Goal: Task Accomplishment & Management: Manage account settings

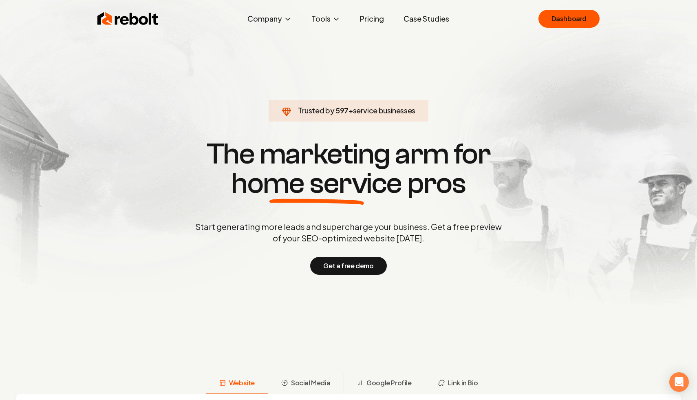
click at [580, 21] on link "Dashboard" at bounding box center [569, 19] width 61 height 18
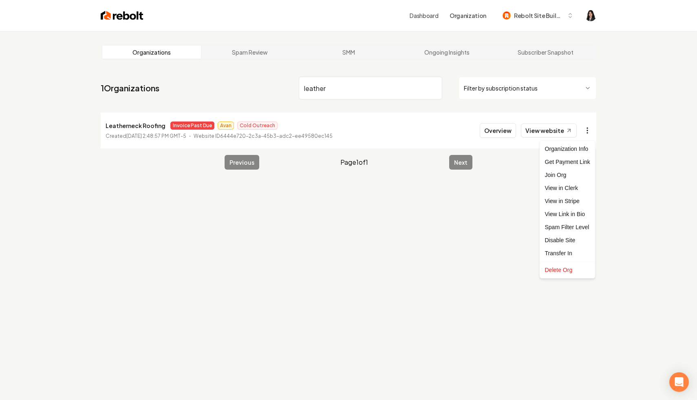
click at [582, 132] on html "Dashboard Organization Rebolt Site Builder Organizations Spam Review SMM Ongoin…" at bounding box center [348, 200] width 697 height 400
click at [576, 201] on link "View in Stripe" at bounding box center [568, 201] width 52 height 13
drag, startPoint x: 378, startPoint y: 96, endPoint x: 230, endPoint y: 65, distance: 151.3
click at [230, 65] on main "Organizations Spam Review SMM Ongoing Insights Subscriber Snapshot 1 Organizati…" at bounding box center [349, 107] width 522 height 152
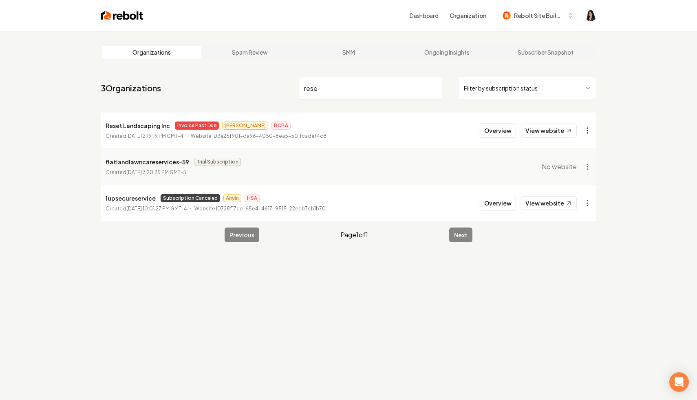
click at [586, 129] on html "Dashboard Organization Rebolt Site Builder Organizations Spam Review SMM Ongoin…" at bounding box center [348, 200] width 697 height 400
click at [573, 198] on link "View in Stripe" at bounding box center [568, 201] width 52 height 13
drag, startPoint x: 347, startPoint y: 87, endPoint x: 238, endPoint y: 58, distance: 112.5
click at [238, 58] on main "Organizations Spam Review SMM Ongoing Insights Subscriber Snapshot 3 Organizati…" at bounding box center [349, 143] width 522 height 224
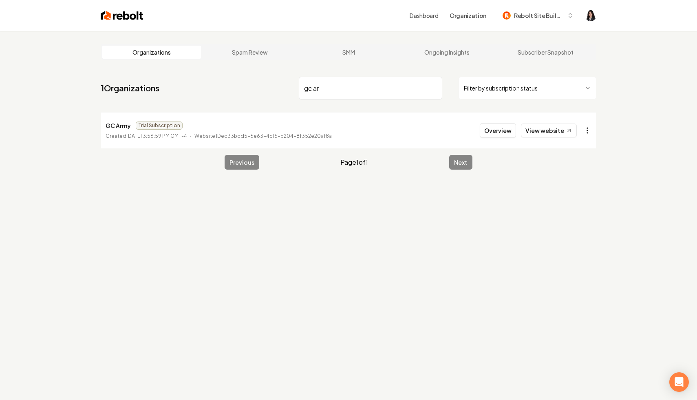
type input "gc ar"
click at [587, 133] on html "Dashboard Organization Rebolt Site Builder Organizations Spam Review SMM Ongoin…" at bounding box center [348, 200] width 697 height 400
click at [414, 95] on html "Dashboard Organization Rebolt Site Builder Organizations Spam Review SMM Ongoin…" at bounding box center [348, 200] width 697 height 400
click at [432, 87] on input "gc ar" at bounding box center [371, 88] width 144 height 23
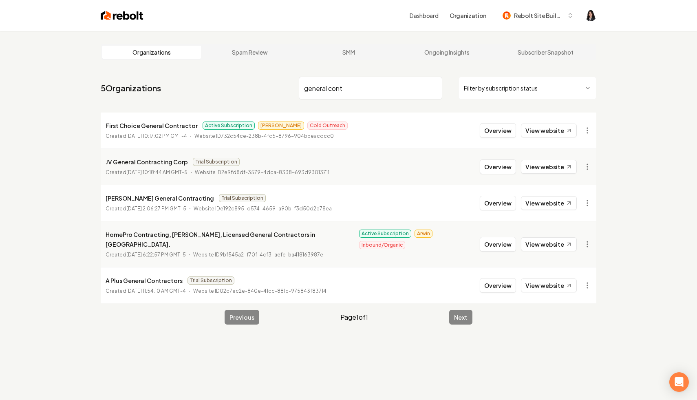
type input "general cont"
click at [431, 86] on input "general cont" at bounding box center [371, 88] width 144 height 23
click at [490, 93] on html "Dashboard Organization Rebolt Site Builder Organizations Spam Review SMM Ongoin…" at bounding box center [348, 200] width 697 height 400
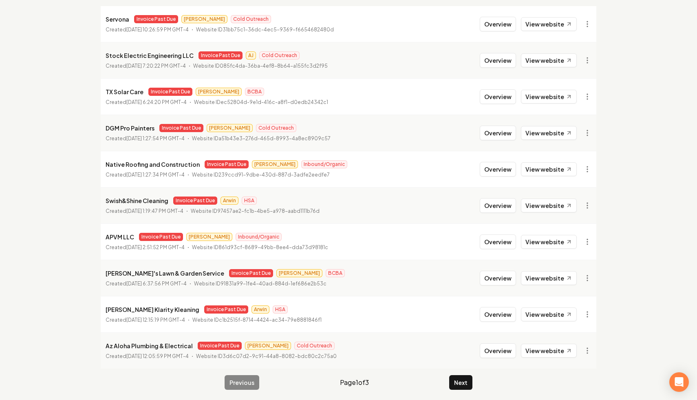
scroll to position [109, 0]
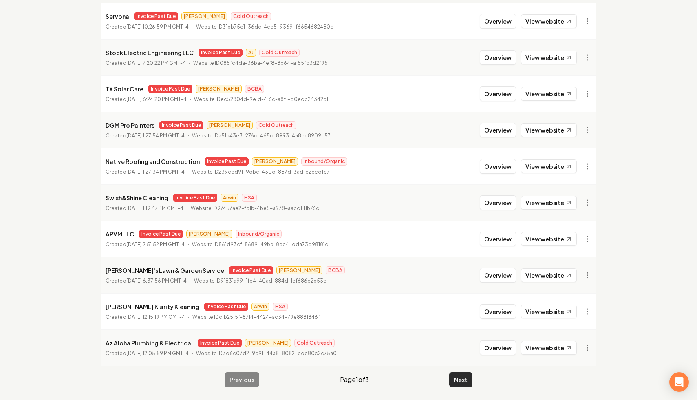
click at [453, 380] on button "Next" at bounding box center [460, 379] width 23 height 15
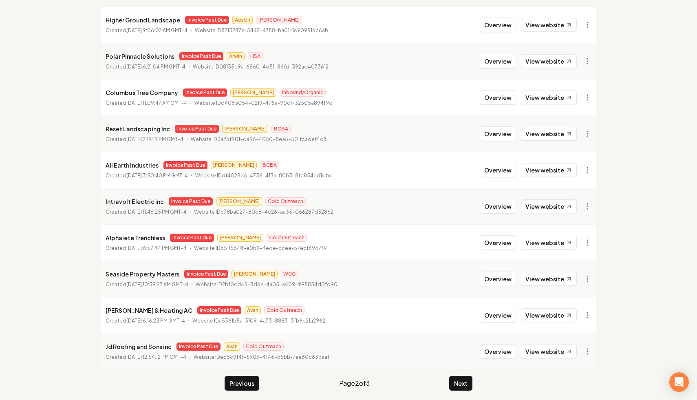
scroll to position [109, 0]
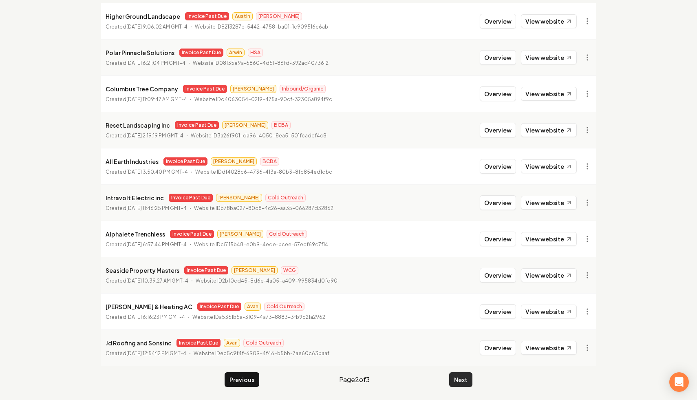
click at [462, 376] on button "Next" at bounding box center [460, 379] width 23 height 15
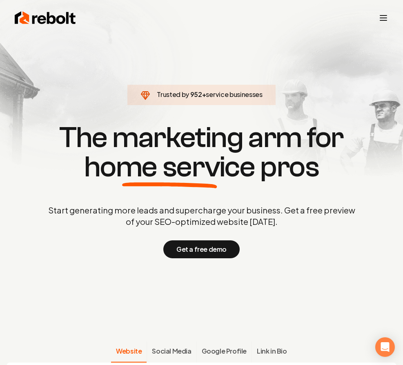
click at [383, 16] on icon "Toggle mobile menu" at bounding box center [383, 18] width 10 height 10
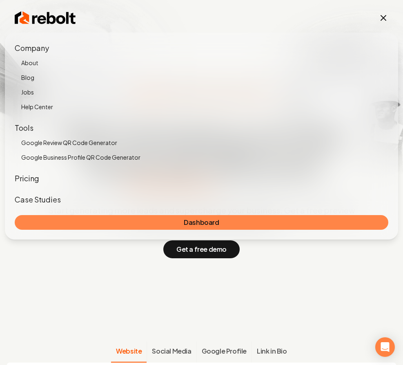
click at [199, 220] on link "Dashboard" at bounding box center [201, 222] width 373 height 15
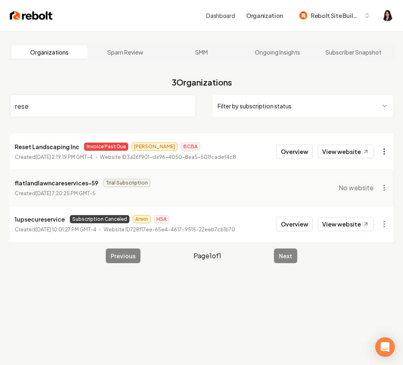
type input "rese"
click at [383, 155] on html "Dashboard Organization Rebolt Site Builder Organizations Spam Review SMM Ongoin…" at bounding box center [201, 182] width 403 height 365
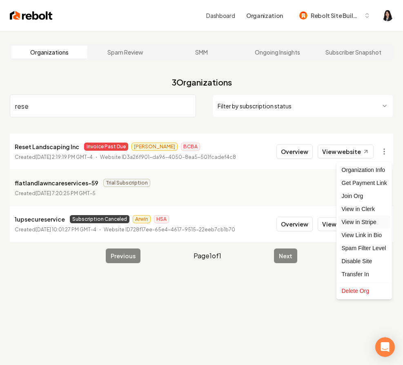
click at [378, 225] on link "View in Stripe" at bounding box center [364, 222] width 52 height 13
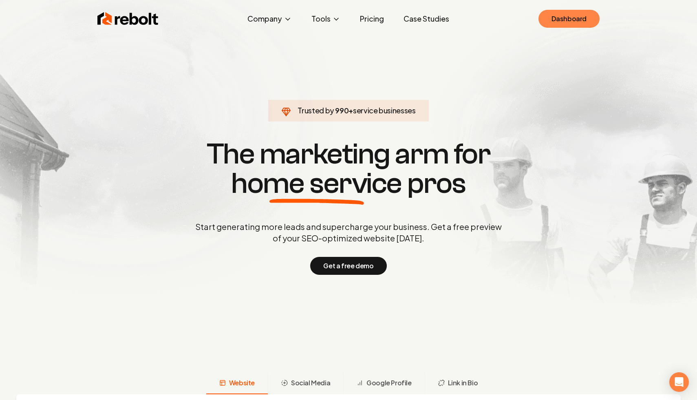
click at [402, 13] on link "Dashboard" at bounding box center [569, 19] width 61 height 18
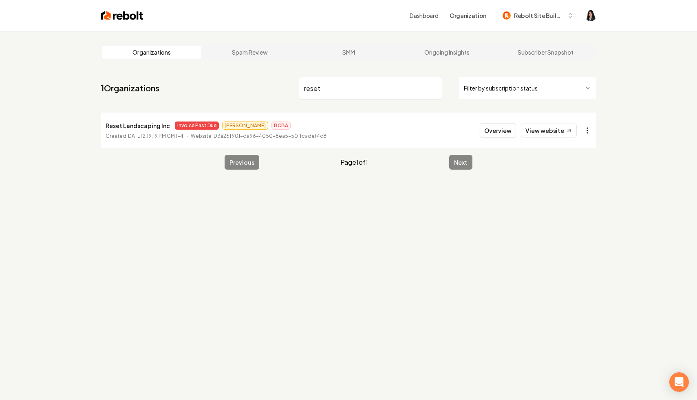
type input "reset"
click at [402, 124] on html "Dashboard Organization Rebolt Site Builder Organizations Spam Review SMM Ongoin…" at bounding box center [348, 200] width 697 height 400
click at [402, 199] on link "View in Stripe" at bounding box center [568, 201] width 52 height 13
click at [402, 89] on input "reset" at bounding box center [371, 88] width 144 height 23
click at [402, 89] on html "Dashboard Organization Rebolt Site Builder Organizations Spam Review SMM Ongoin…" at bounding box center [348, 200] width 697 height 400
